Goal: Information Seeking & Learning: Learn about a topic

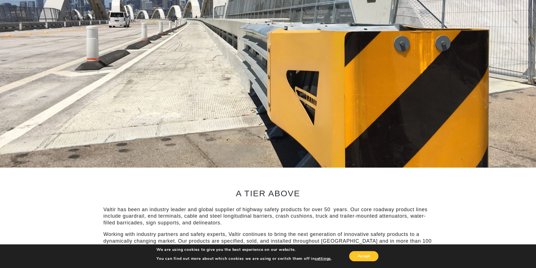
scroll to position [136, 0]
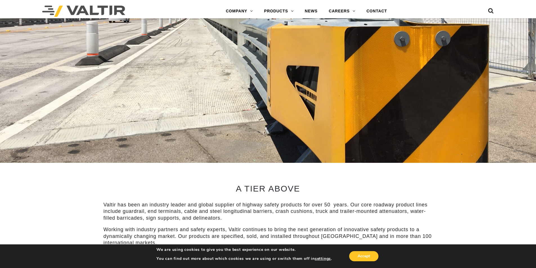
click at [343, 75] on rs-slide "OUR SMART SOLUTIONS ARE ALWAYS EVOLVING. VIEW PRODUCTS" at bounding box center [268, 29] width 536 height 268
click at [322, 127] on rs-slide "OUR SMART SOLUTIONS ARE ALWAYS EVOLVING. VIEW PRODUCTS" at bounding box center [268, 29] width 536 height 268
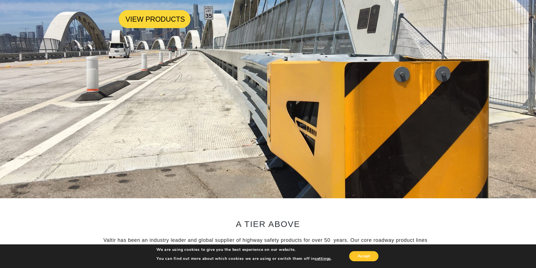
scroll to position [89, 0]
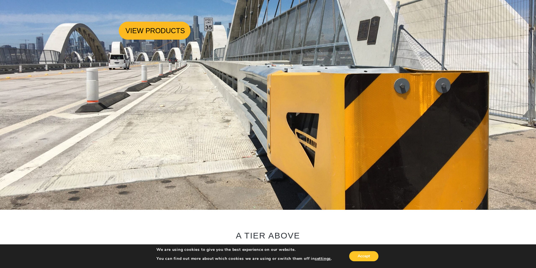
click at [166, 31] on link "VIEW PRODUCTS" at bounding box center [155, 31] width 72 height 18
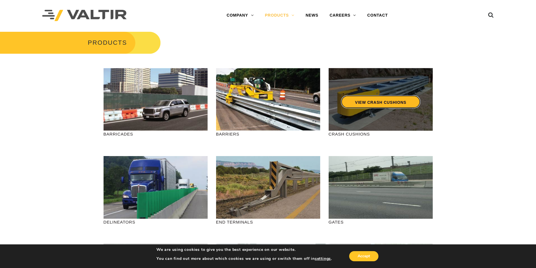
click at [388, 104] on link "VIEW CRASH CUSHIONS" at bounding box center [380, 101] width 79 height 13
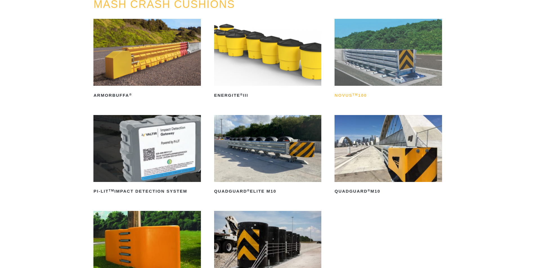
scroll to position [94, 0]
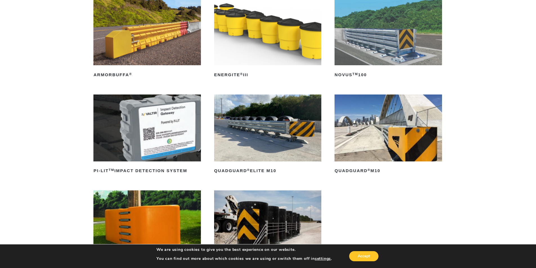
click at [267, 133] on img at bounding box center [267, 128] width 107 height 67
click at [380, 138] on img at bounding box center [388, 128] width 107 height 67
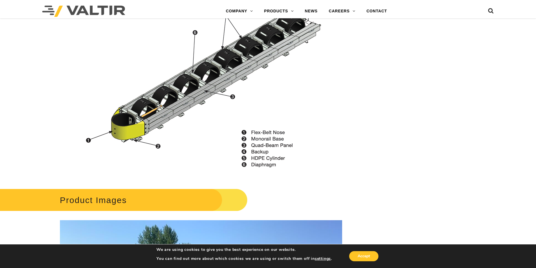
scroll to position [657, 0]
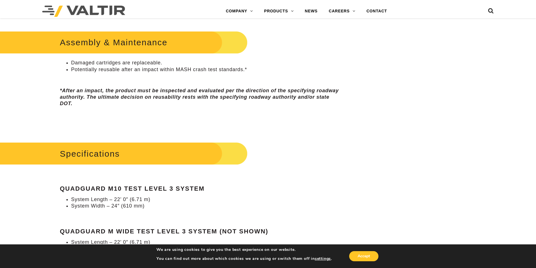
scroll to position [422, 0]
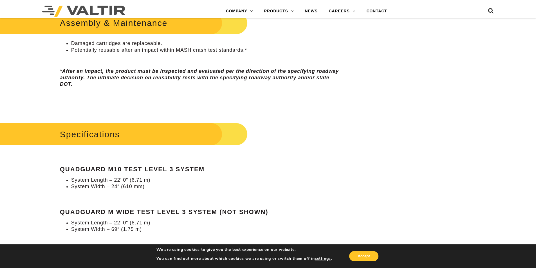
click at [151, 181] on li "System Length – 22’ 0″ (6.71 m)" at bounding box center [206, 180] width 271 height 6
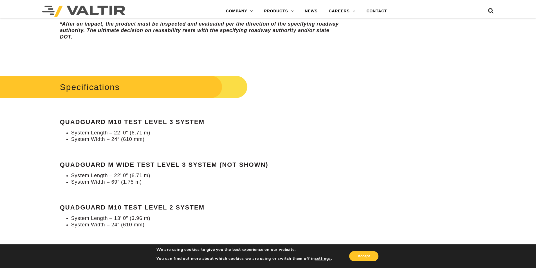
scroll to position [467, 0]
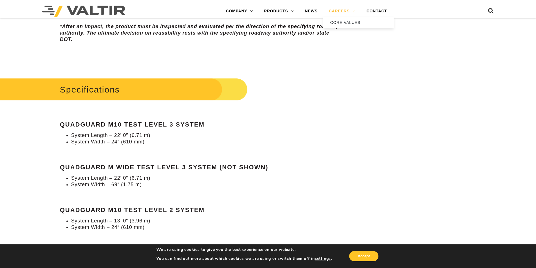
click at [353, 10] on link "CAREERS" at bounding box center [342, 11] width 38 height 11
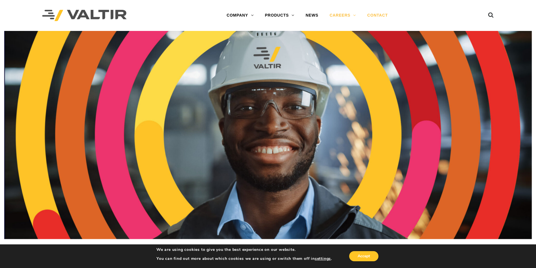
click at [381, 14] on link "CONTACT" at bounding box center [378, 15] width 32 height 11
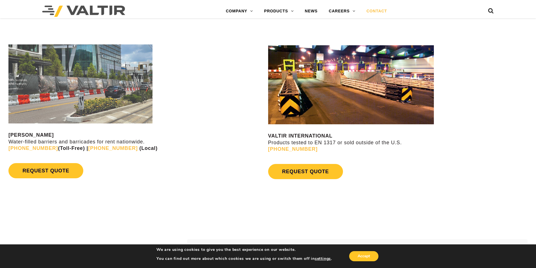
scroll to position [522, 0]
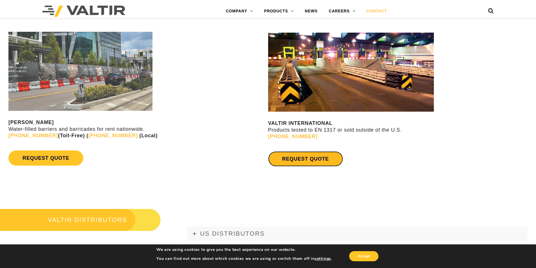
click at [314, 164] on link "REQUEST QUOTE" at bounding box center [305, 158] width 75 height 15
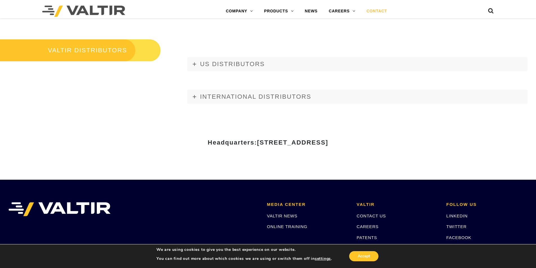
scroll to position [679, 0]
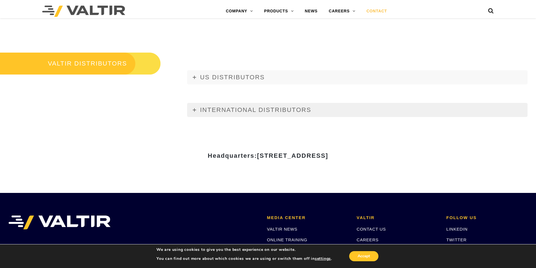
click at [243, 109] on span "INTERNATIONAL DISTRIBUTORS" at bounding box center [255, 109] width 111 height 7
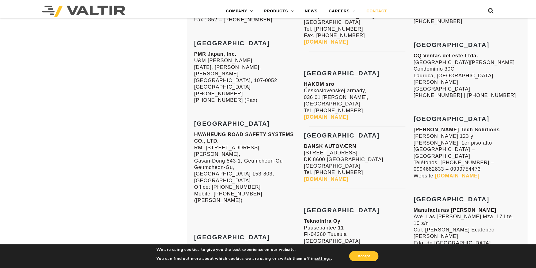
scroll to position [1005, 0]
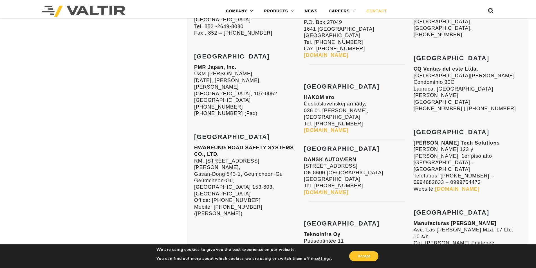
click at [426, 209] on strong "Mexico" at bounding box center [452, 212] width 76 height 7
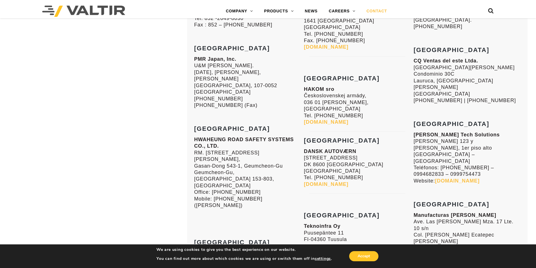
scroll to position [1052, 0]
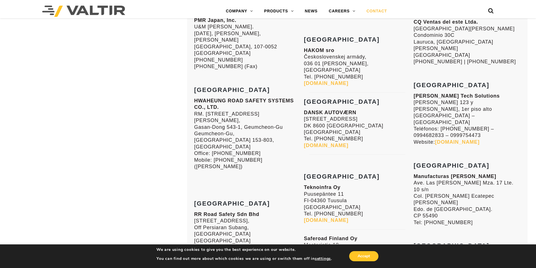
scroll to position [679, 0]
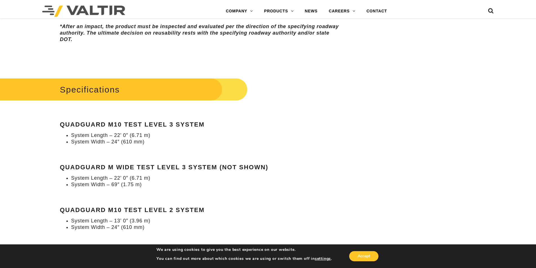
scroll to position [514, 0]
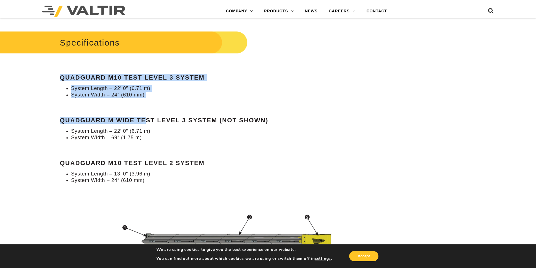
drag, startPoint x: 145, startPoint y: 99, endPoint x: 50, endPoint y: 78, distance: 96.6
click at [162, 63] on div "Specifications QuadGuard M10 Test Level 3 System System Length – 22’ 0″ (6.71 m…" at bounding box center [201, 107] width 282 height 155
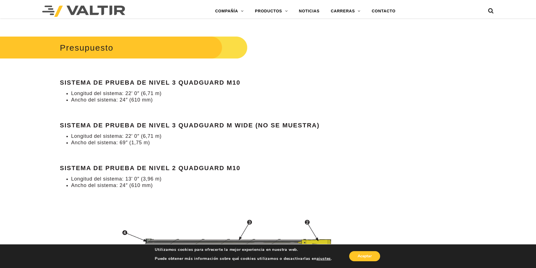
scroll to position [523, 0]
